Goal: Task Accomplishment & Management: Use online tool/utility

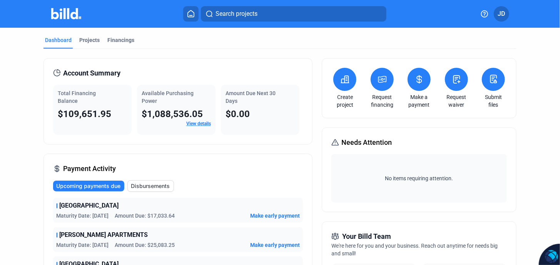
click at [58, 41] on div "Dashboard" at bounding box center [58, 40] width 27 height 8
click at [494, 80] on icon at bounding box center [495, 81] width 3 height 3
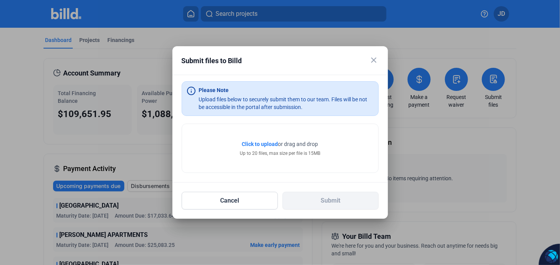
click at [252, 143] on span "Click to upload" at bounding box center [260, 144] width 36 height 6
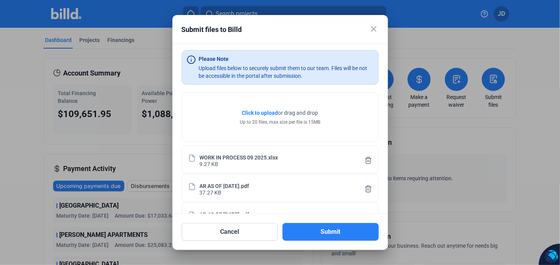
scroll to position [22, 0]
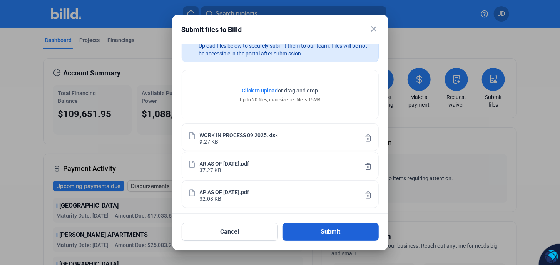
click at [325, 233] on button "Submit" at bounding box center [331, 232] width 96 height 18
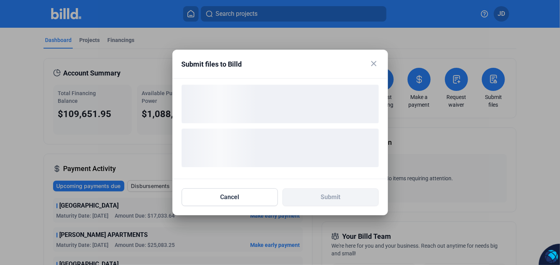
scroll to position [0, 0]
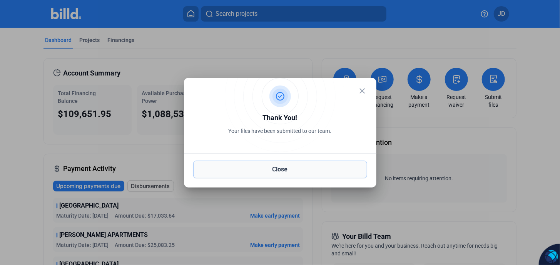
click at [283, 166] on button "Close" at bounding box center [280, 170] width 174 height 18
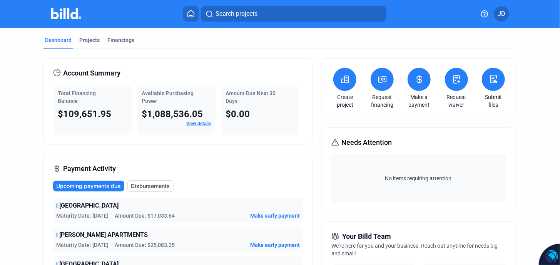
click at [493, 81] on icon at bounding box center [494, 78] width 10 height 9
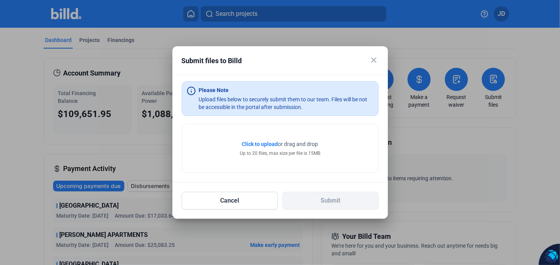
click at [374, 60] on mat-icon "close" at bounding box center [374, 59] width 9 height 9
